Goal: Information Seeking & Learning: Find specific page/section

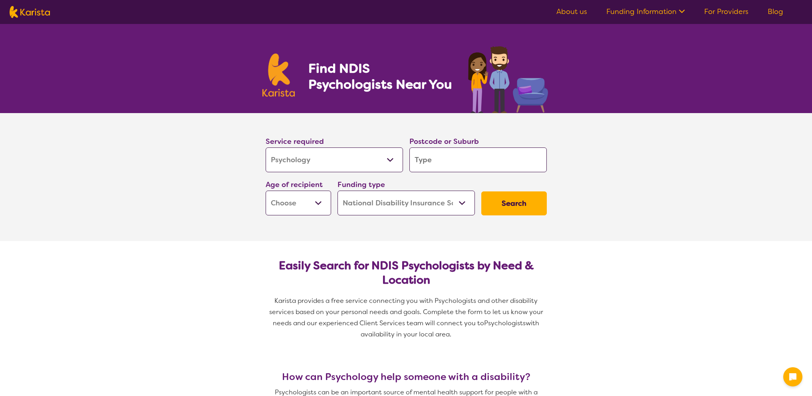
select select "Psychology"
select select "NDIS"
select select "Psychology"
select select "NDIS"
click at [470, 159] on input "search" at bounding box center [477, 159] width 137 height 25
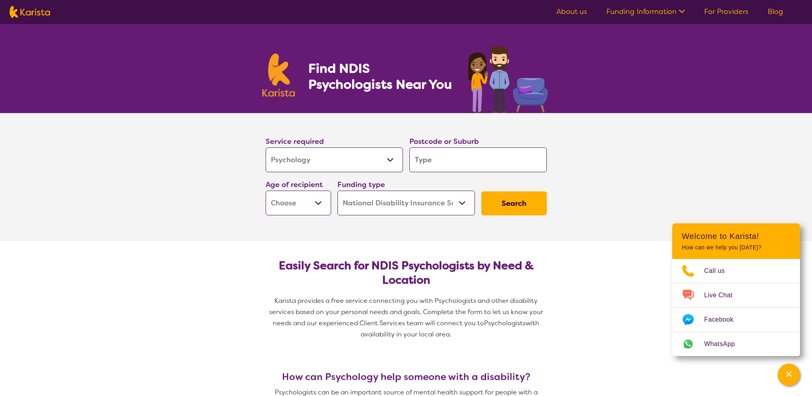
drag, startPoint x: 609, startPoint y: 160, endPoint x: 578, endPoint y: 170, distance: 32.6
click at [609, 160] on section "Service required Allied Health Assistant Assessment ([MEDICAL_DATA] or [MEDICAL…" at bounding box center [406, 177] width 812 height 128
click at [309, 201] on select "Early Childhood - 0 to 9 Child - 10 to 11 Adolescent - 12 to 17 Adult - 18 to 6…" at bounding box center [299, 203] width 66 height 25
select select "AS"
click at [266, 191] on select "Early Childhood - 0 to 9 Child - 10 to 11 Adolescent - 12 to 17 Adult - 18 to 6…" at bounding box center [299, 203] width 66 height 25
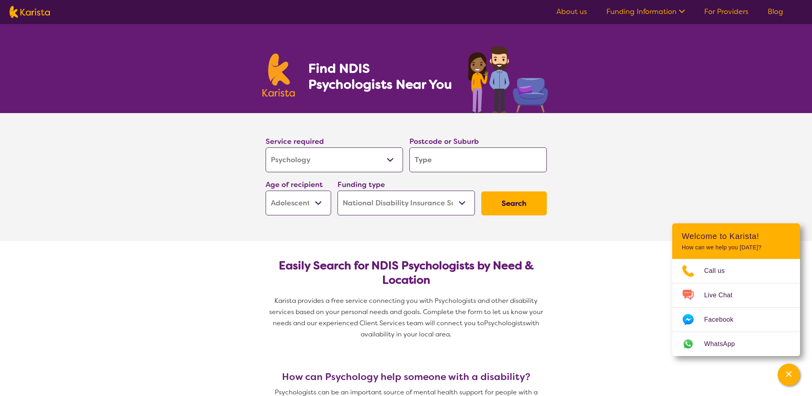
select select "AS"
drag, startPoint x: 504, startPoint y: 204, endPoint x: 478, endPoint y: 208, distance: 26.3
click at [503, 204] on button "Search" at bounding box center [514, 203] width 66 height 24
click at [431, 153] on input "search" at bounding box center [477, 159] width 137 height 25
type input "5"
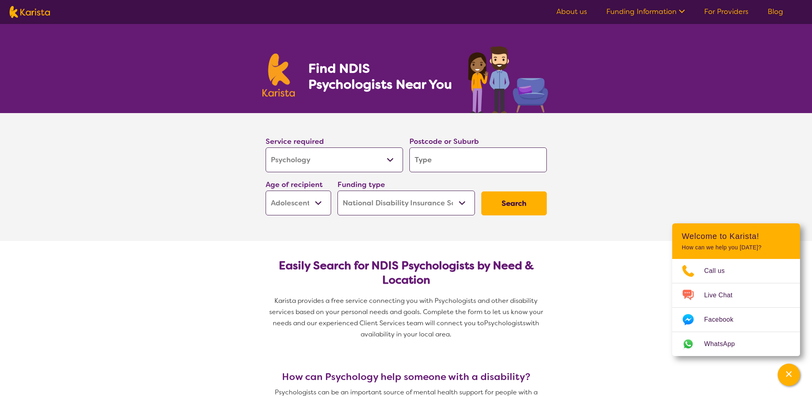
type input "5"
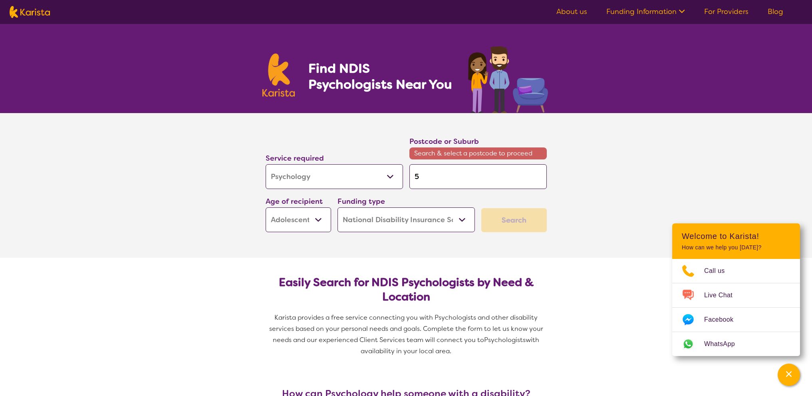
type input "51"
type input "515"
type input "5158"
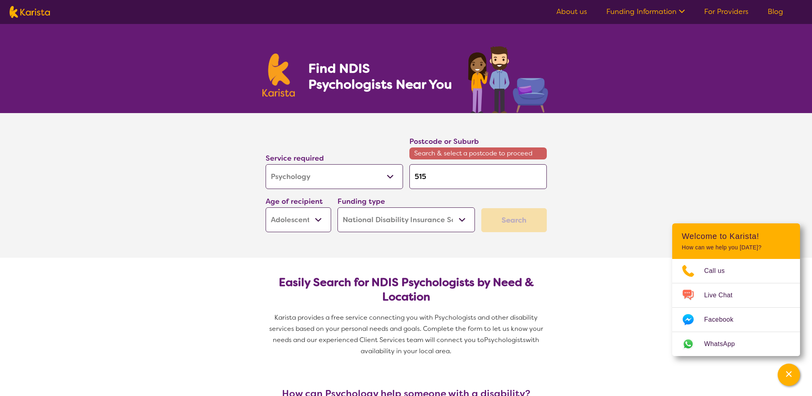
type input "5158"
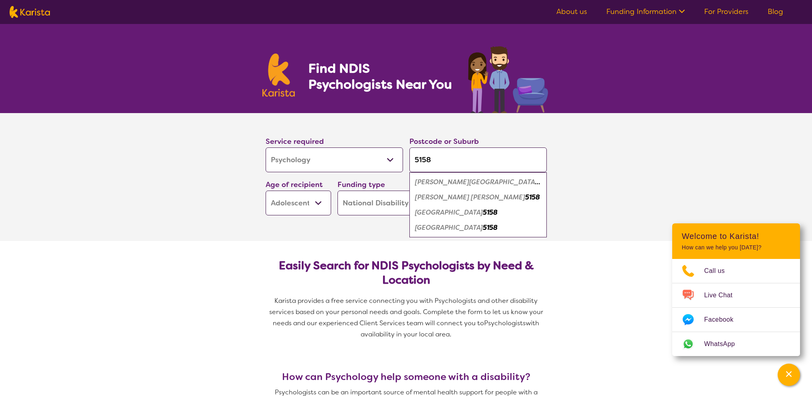
type input "5158"
click at [537, 183] on em "5158" at bounding box center [544, 182] width 15 height 8
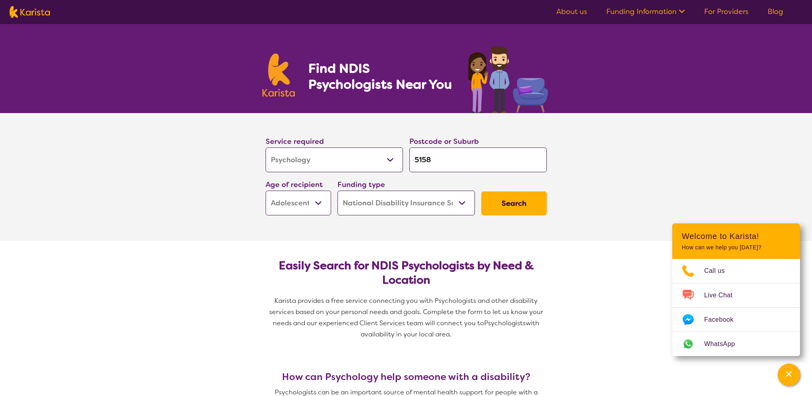
click at [522, 207] on button "Search" at bounding box center [514, 203] width 66 height 24
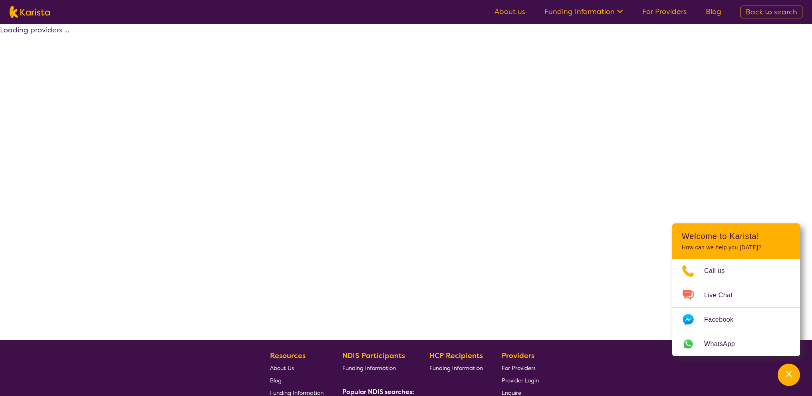
select select "by_score"
